Goal: Navigation & Orientation: Find specific page/section

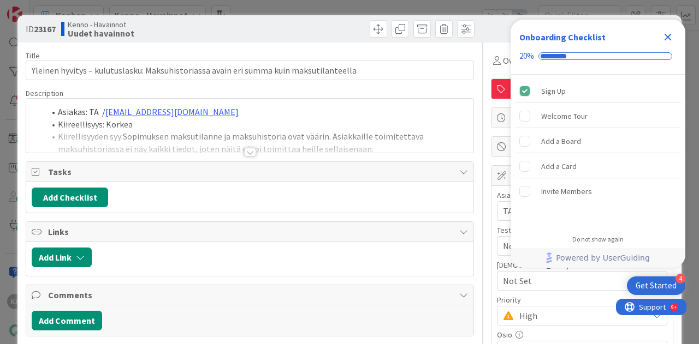
click at [667, 41] on icon "Close Checklist" at bounding box center [667, 37] width 13 height 13
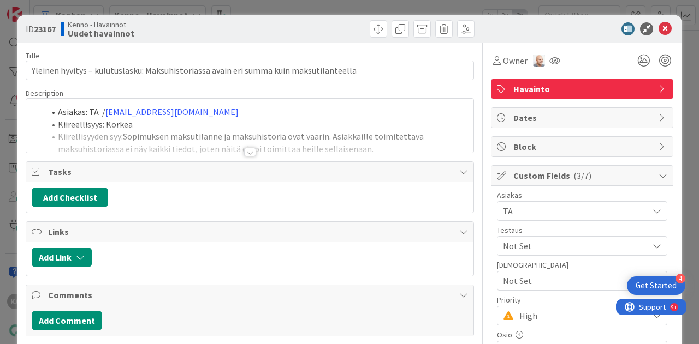
click at [245, 153] on div at bounding box center [250, 152] width 12 height 9
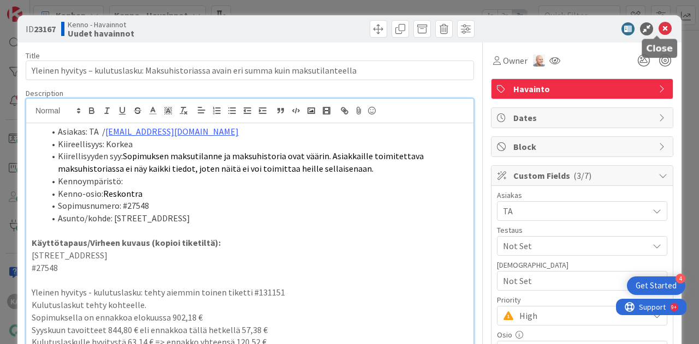
click at [658, 26] on icon at bounding box center [664, 28] width 13 height 13
